Goal: Task Accomplishment & Management: Use online tool/utility

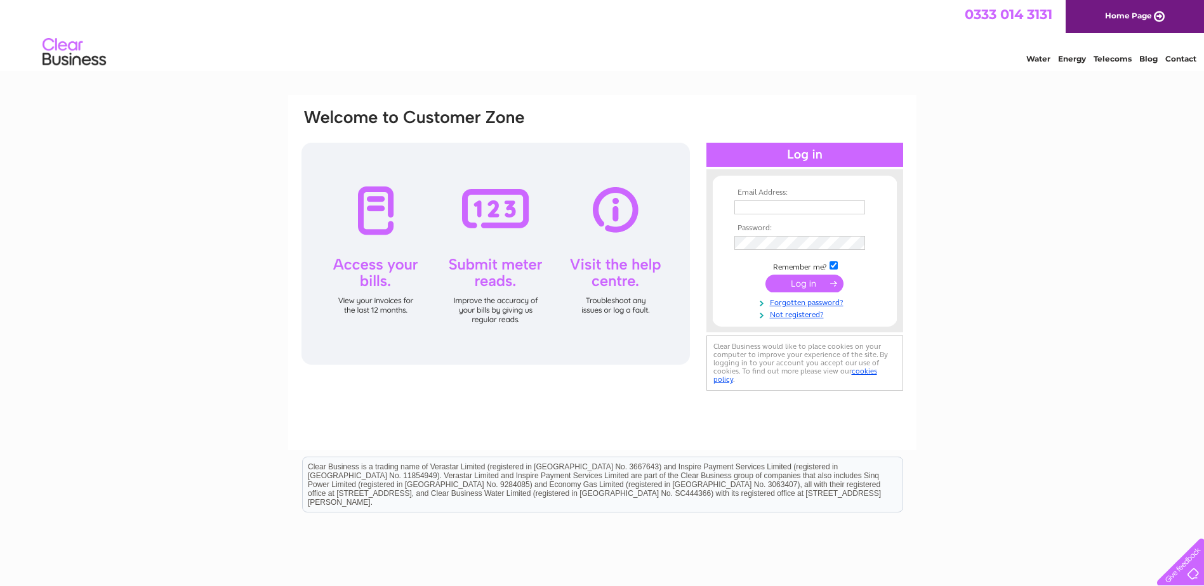
click at [758, 207] on input "text" at bounding box center [799, 208] width 131 height 14
type input "accounts@nucore-group.com"
click at [819, 284] on input "submit" at bounding box center [804, 284] width 78 height 18
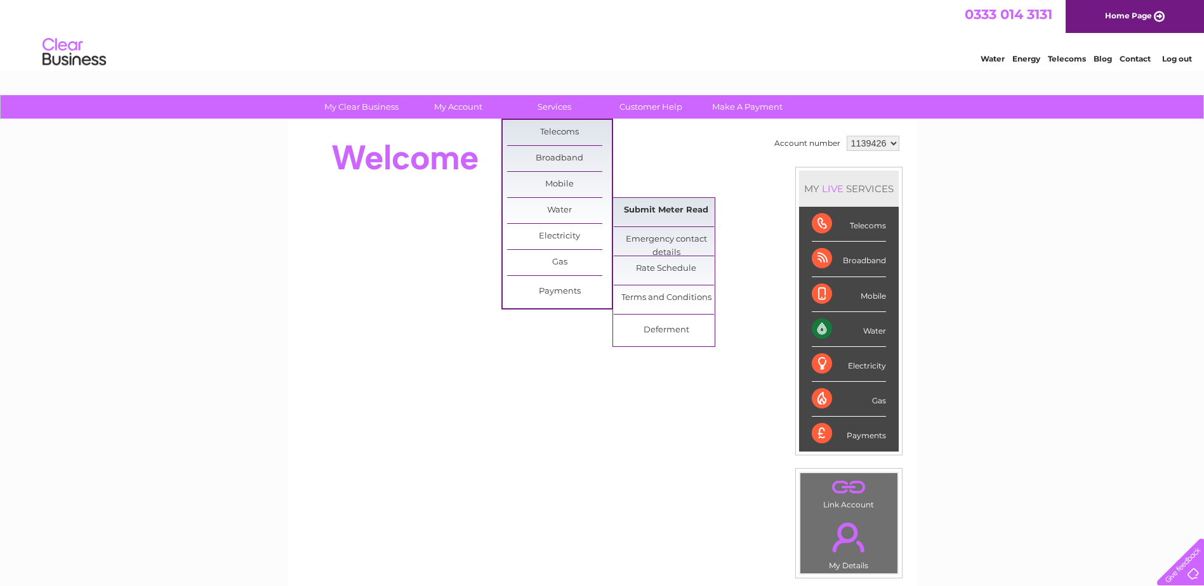
click at [659, 203] on link "Submit Meter Read" at bounding box center [666, 210] width 105 height 25
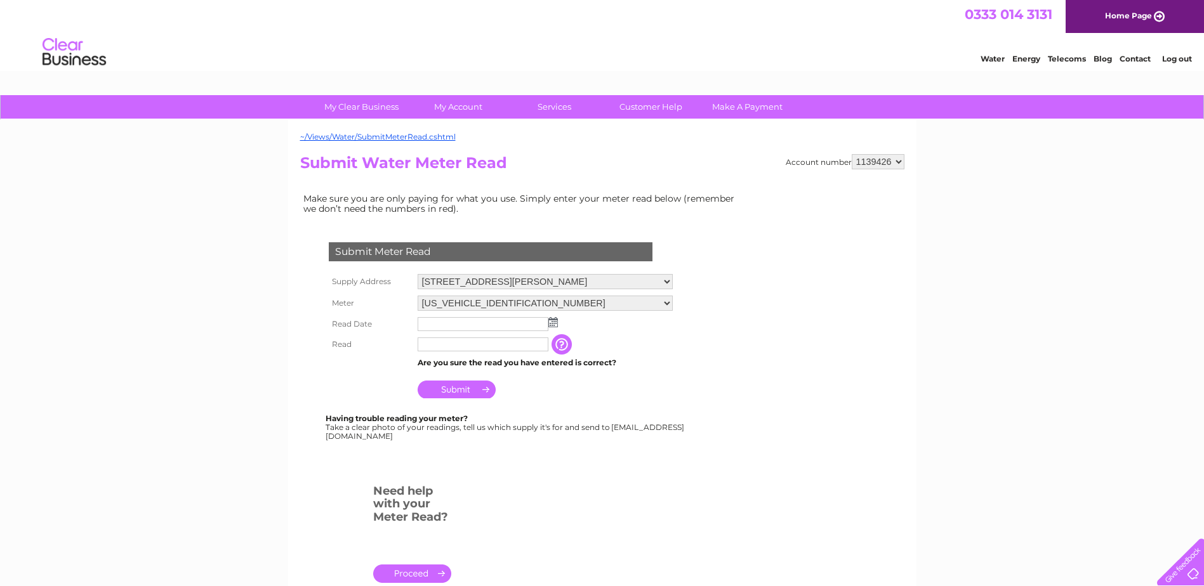
drag, startPoint x: 435, startPoint y: 324, endPoint x: 444, endPoint y: 326, distance: 9.1
click at [435, 324] on input "text" at bounding box center [483, 324] width 131 height 14
click at [555, 324] on img at bounding box center [554, 323] width 10 height 10
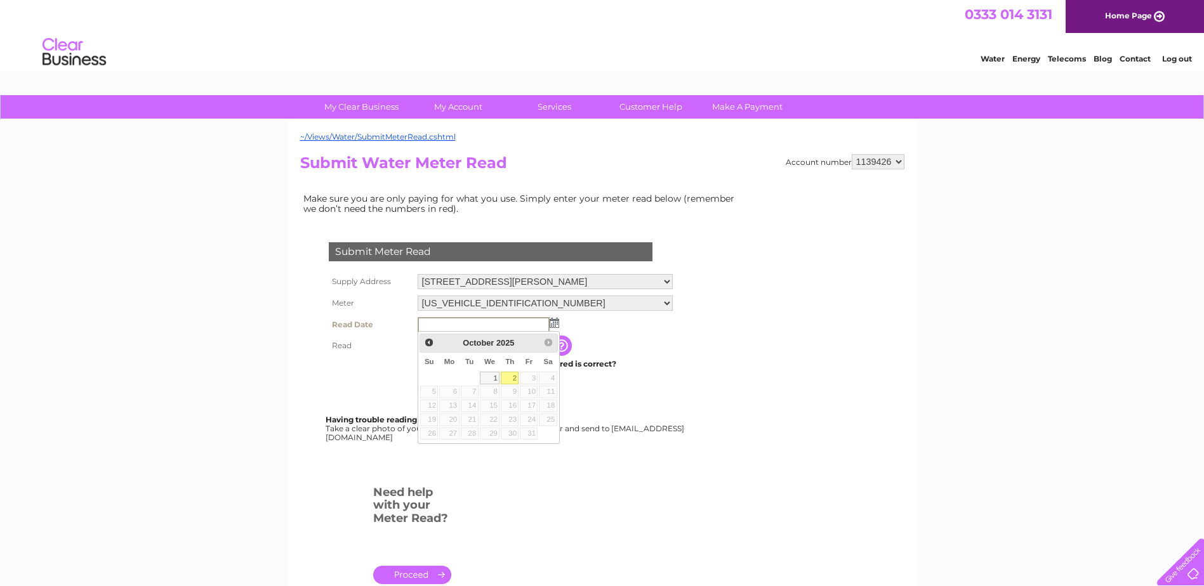
click at [513, 378] on link "2" at bounding box center [510, 378] width 18 height 13
type input "2025/10/02"
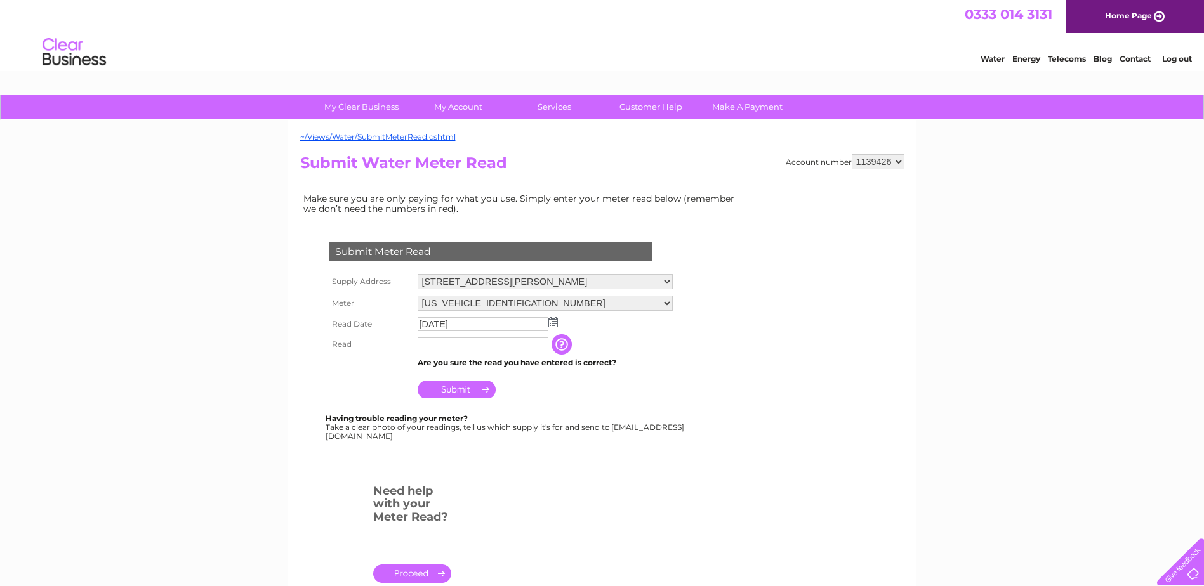
click at [452, 345] on input "text" at bounding box center [483, 345] width 131 height 14
click at [574, 347] on input "button" at bounding box center [564, 345] width 23 height 20
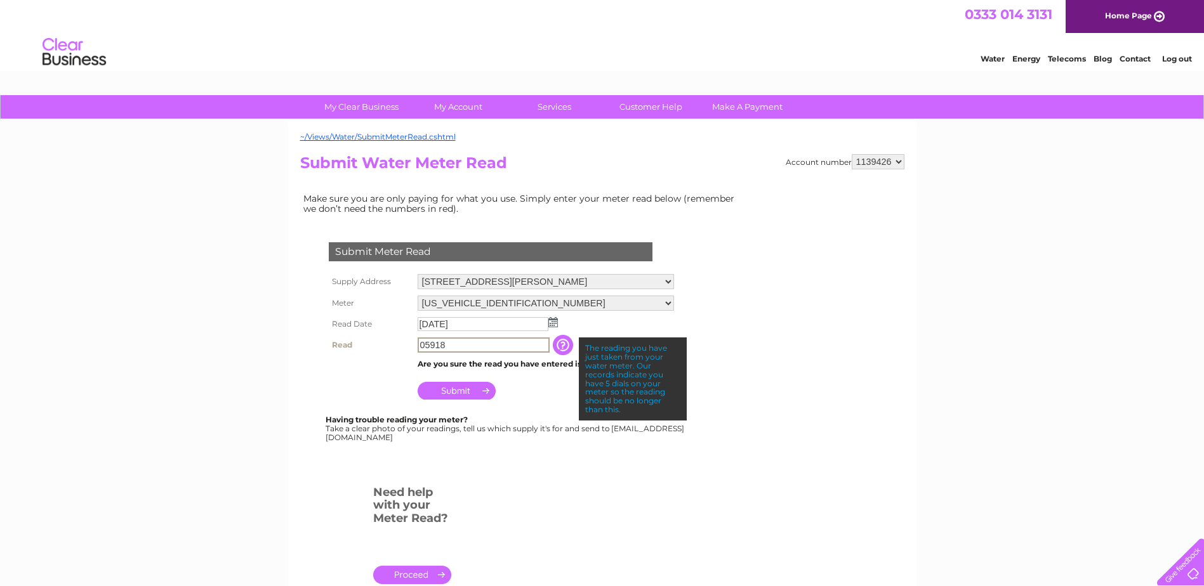
drag, startPoint x: 480, startPoint y: 342, endPoint x: 222, endPoint y: 360, distance: 258.9
click at [222, 360] on div "My Clear Business Login Details My Details My Preferences Link Account My Accou…" at bounding box center [602, 472] width 1204 height 755
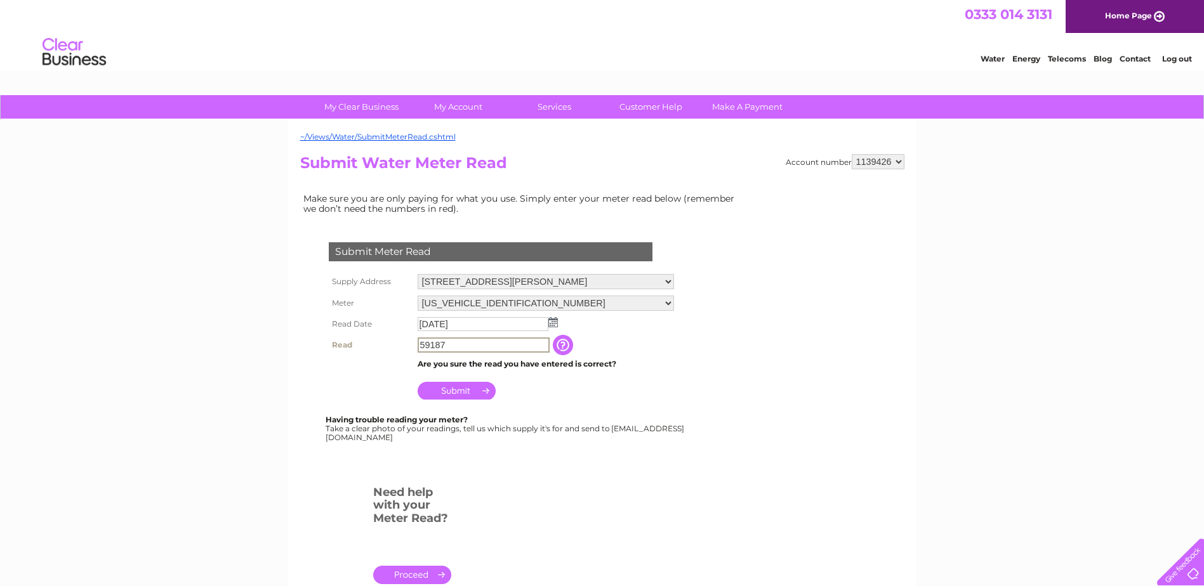
drag, startPoint x: 471, startPoint y: 345, endPoint x: 406, endPoint y: 348, distance: 64.8
click at [406, 348] on tr "Read 59187 The reading you have just taken from your water meter. Our records i…" at bounding box center [502, 345] width 352 height 22
click at [569, 346] on input "button" at bounding box center [564, 345] width 23 height 20
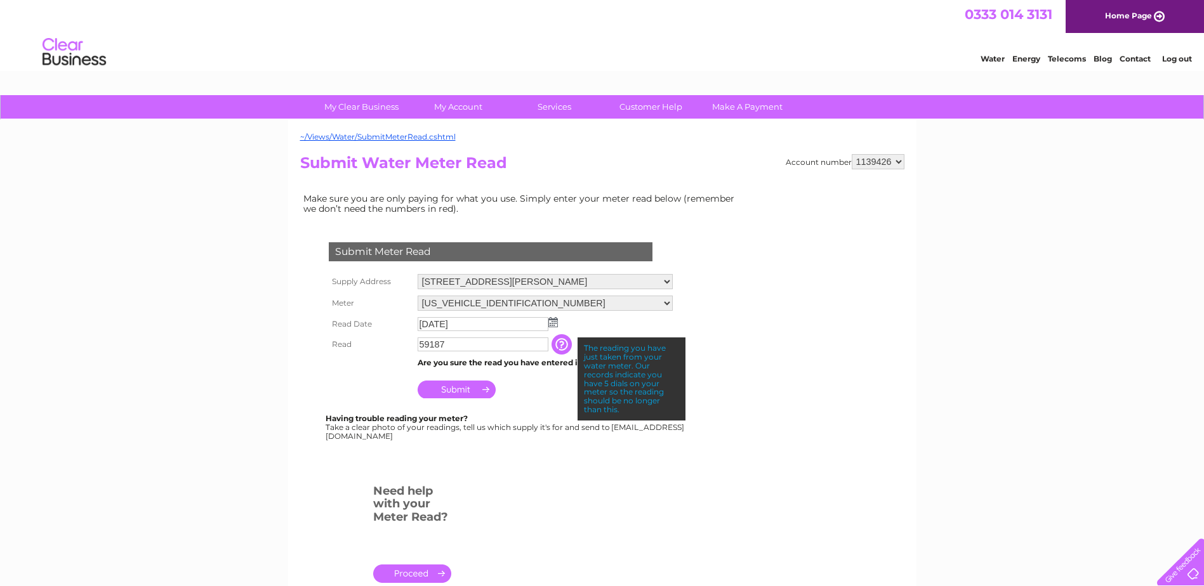
click at [467, 346] on input "59187" at bounding box center [483, 345] width 131 height 14
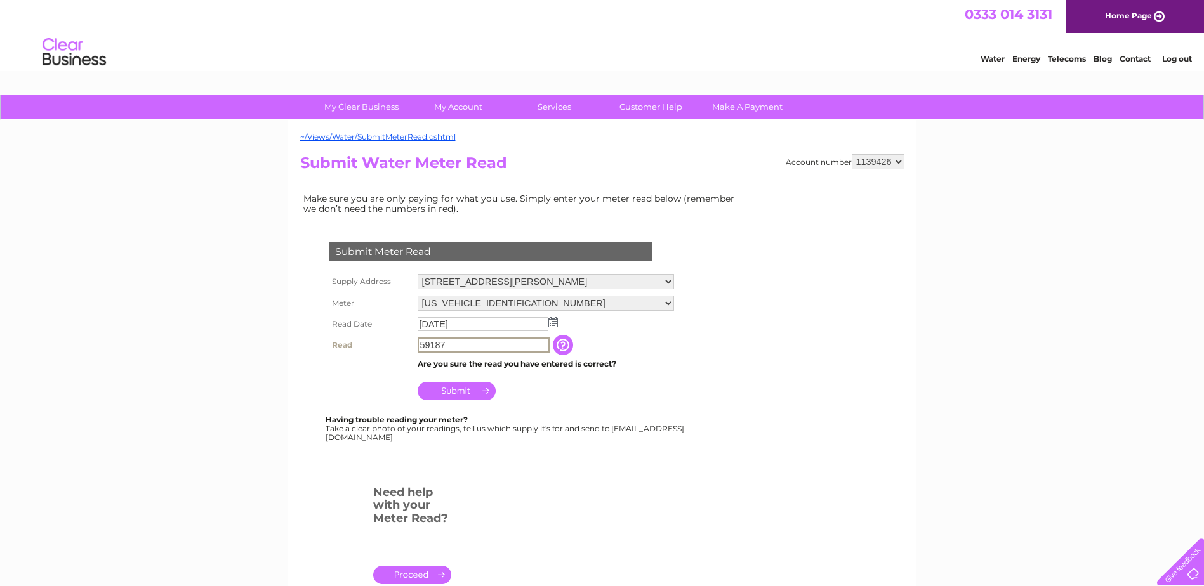
click at [418, 346] on input "59187" at bounding box center [484, 345] width 132 height 15
drag, startPoint x: 478, startPoint y: 348, endPoint x: 353, endPoint y: 350, distance: 125.0
click at [353, 350] on tr "Read 59187 The reading you have just taken from your water meter. Our records i…" at bounding box center [502, 345] width 352 height 22
type input "5918"
click at [462, 391] on input "Submit" at bounding box center [457, 391] width 78 height 18
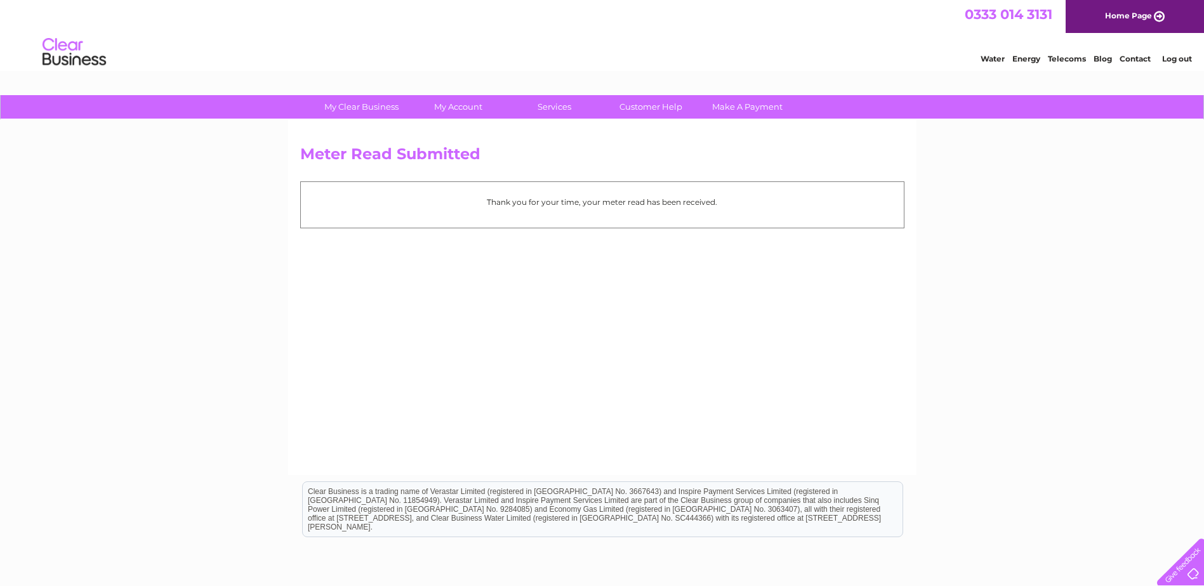
click at [1168, 56] on link "Log out" at bounding box center [1177, 59] width 30 height 10
